Goal: Transaction & Acquisition: Purchase product/service

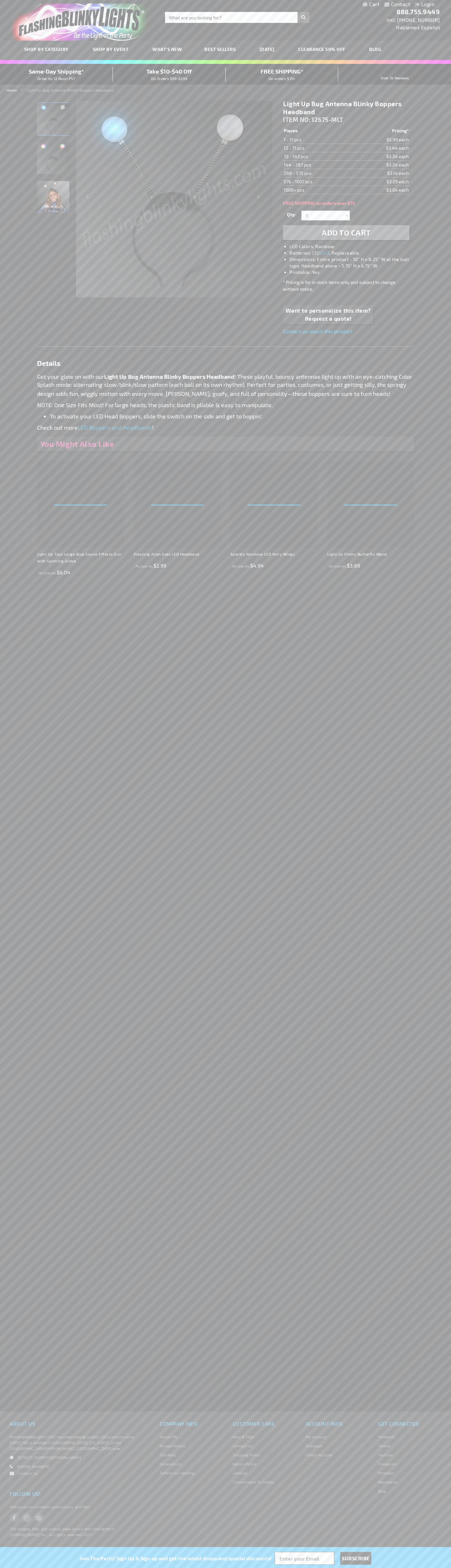
click at [346, 233] on span "Add to Cart" at bounding box center [346, 233] width 49 height 9
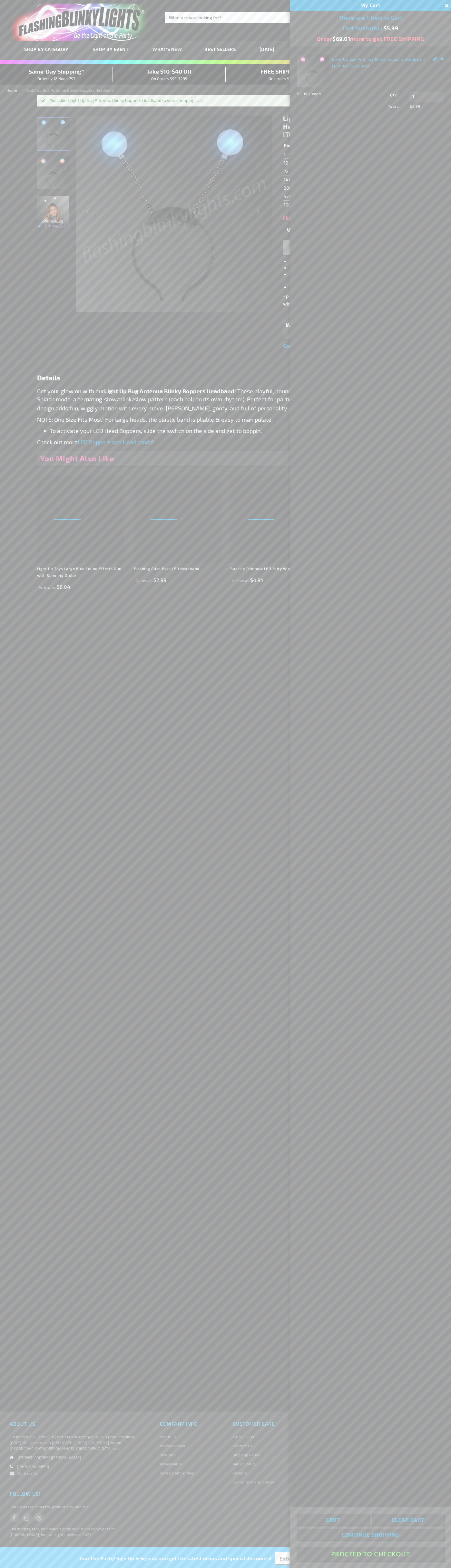
click at [371, 1554] on button "Proceed To Checkout" at bounding box center [371, 1553] width 147 height 14
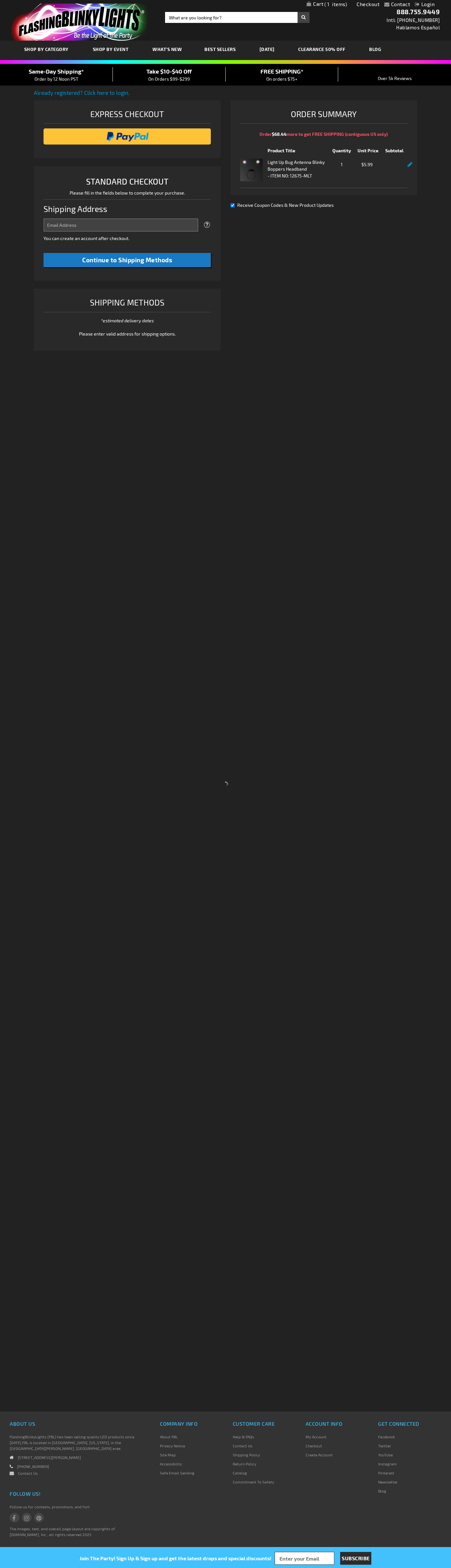
select select "US"
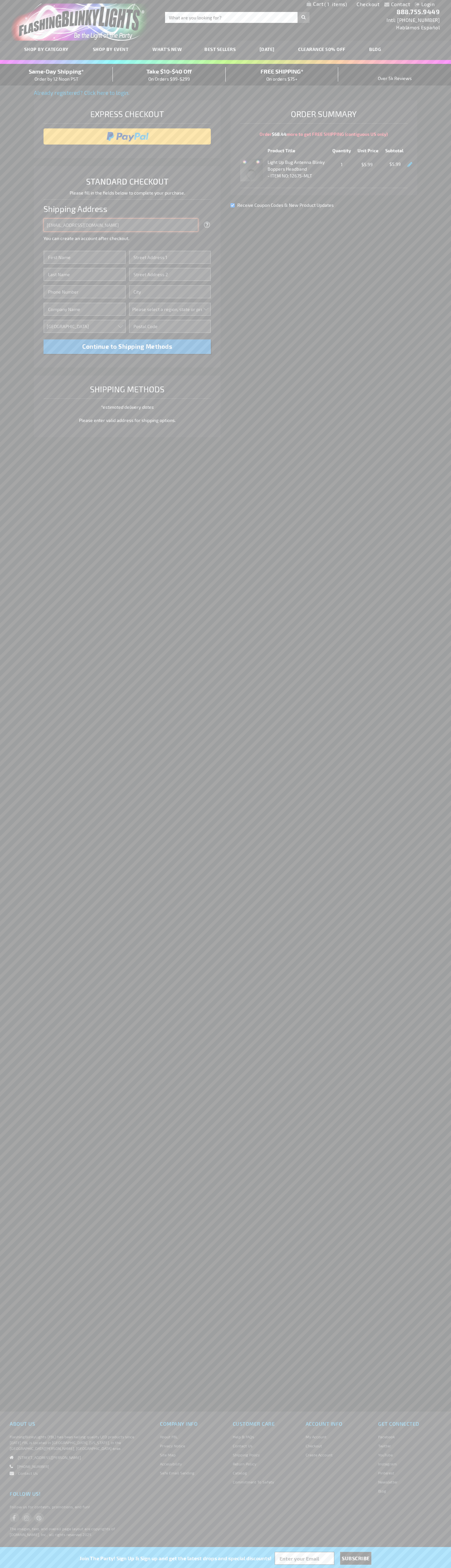
type input "johnsmith005@storebotmail.joonix.net"
type input "John"
type input "4021 Vernon Avenue"
type input "First floor"
type input "st. louis park"
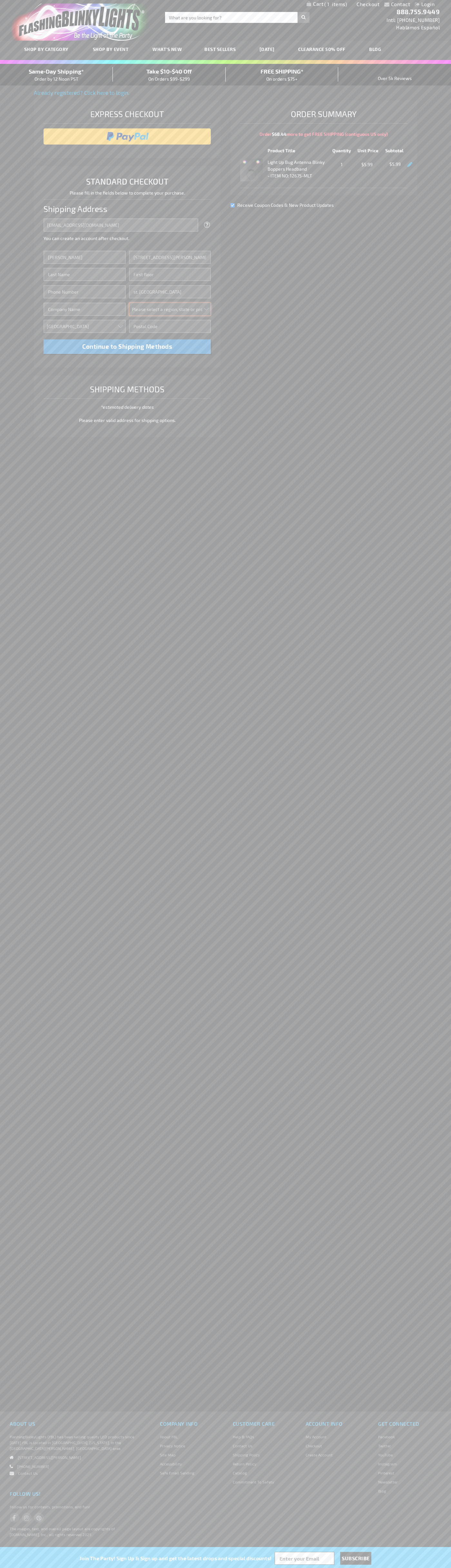
select select "34"
type input "55416"
type input "Smith"
type input "6502530000"
type input "John Smith"
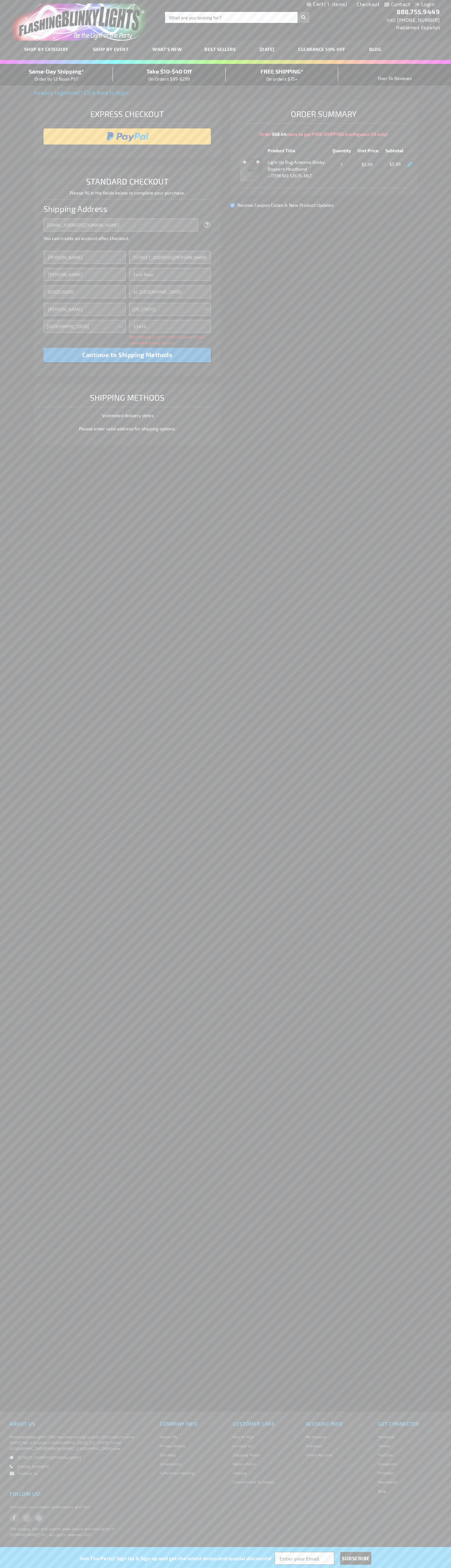
click at [56, 75] on div "Same-Day Shipping* Order by 12 Noon PST" at bounding box center [56, 74] width 113 height 15
click at [127, 137] on input "image" at bounding box center [127, 136] width 161 height 13
